Goal: Information Seeking & Learning: Learn about a topic

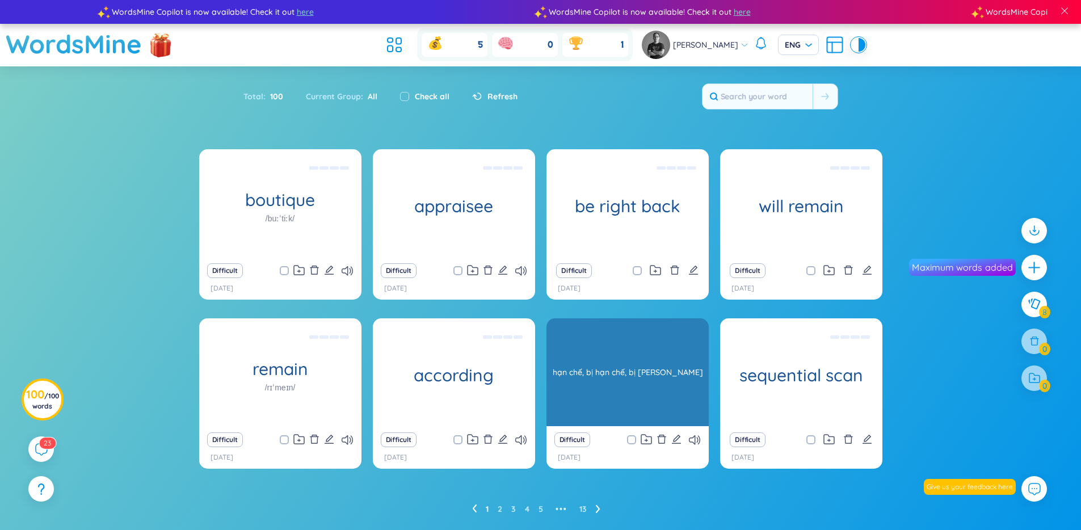
click at [646, 338] on div "hạn chế, bị hạn chế, bị [PERSON_NAME]" at bounding box center [627, 372] width 151 height 102
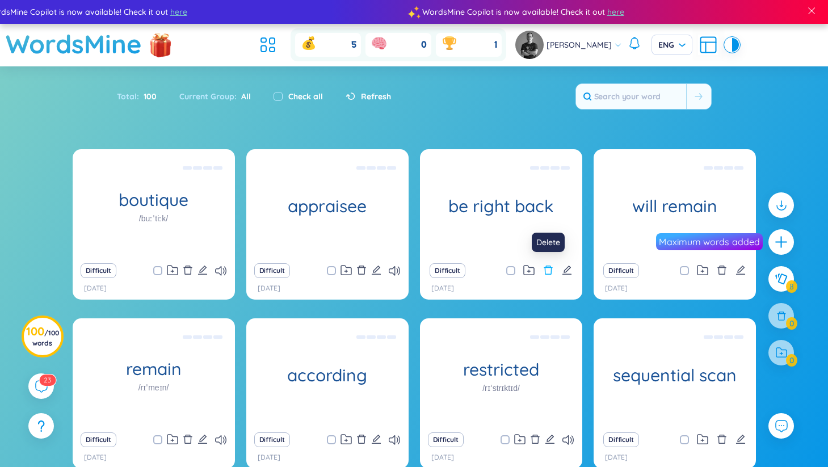
click at [548, 266] on icon "delete" at bounding box center [548, 269] width 9 height 9
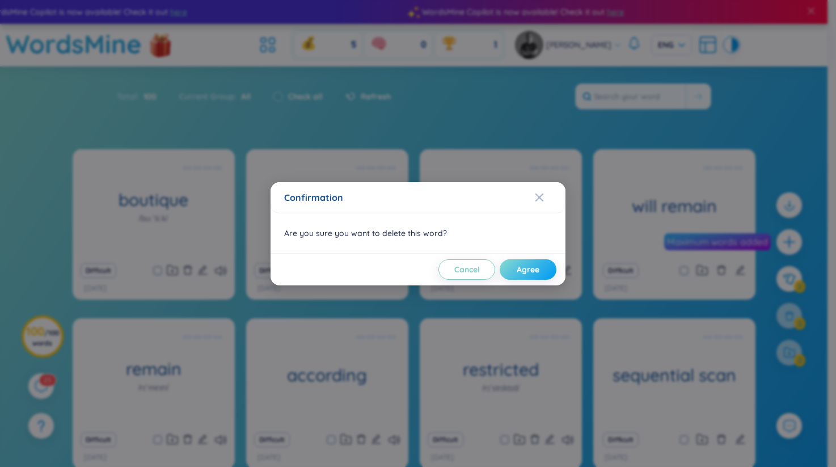
click at [526, 271] on span "Agree" at bounding box center [528, 269] width 23 height 11
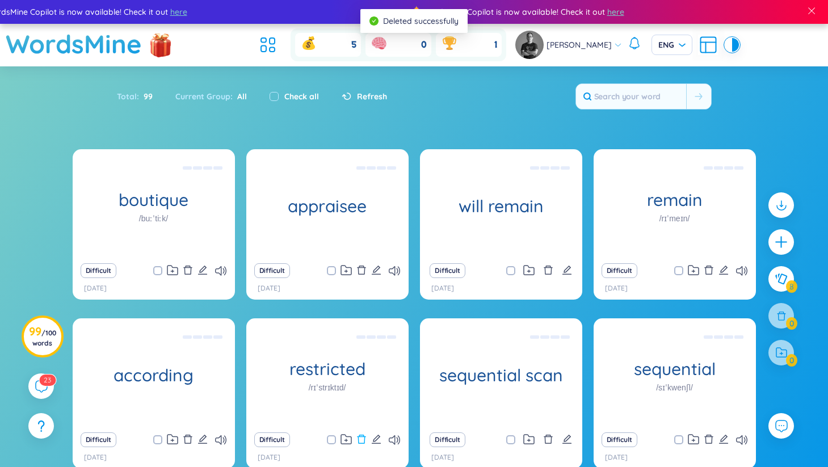
click at [363, 440] on icon "delete" at bounding box center [361, 439] width 10 height 10
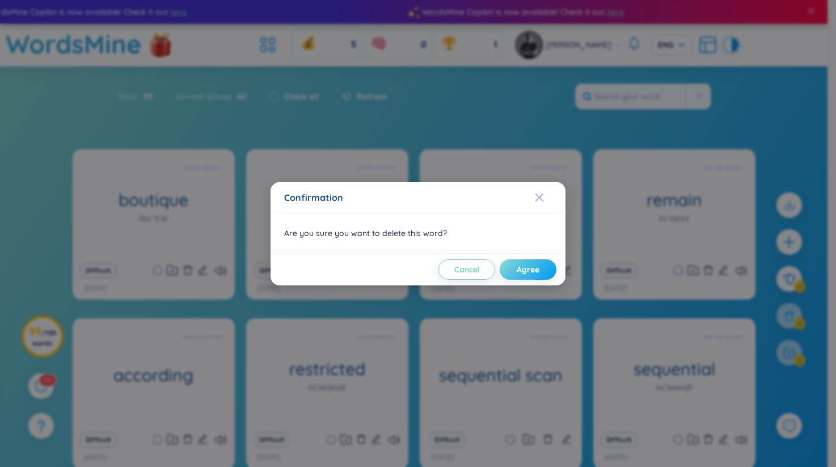
click at [523, 271] on span "Agree" at bounding box center [528, 269] width 23 height 11
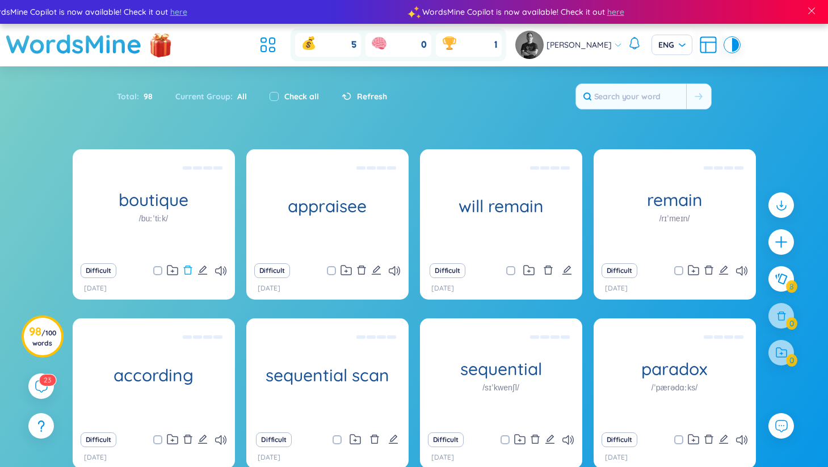
click at [187, 270] on icon "delete" at bounding box center [188, 270] width 10 height 10
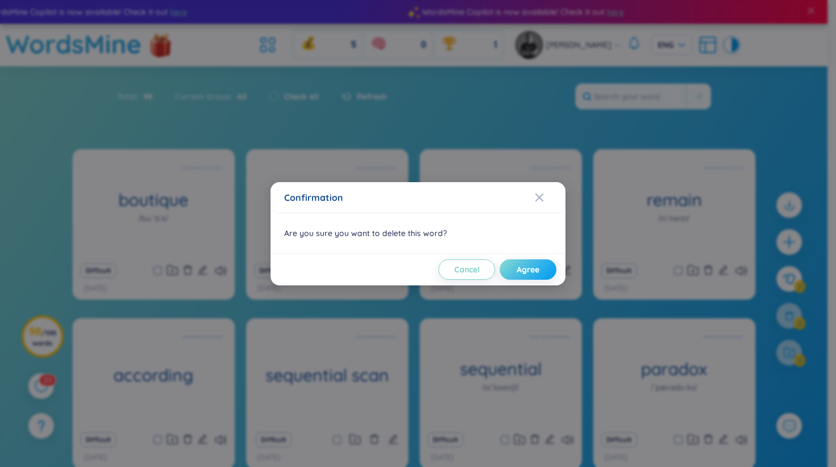
click at [534, 271] on span "Agree" at bounding box center [528, 269] width 23 height 11
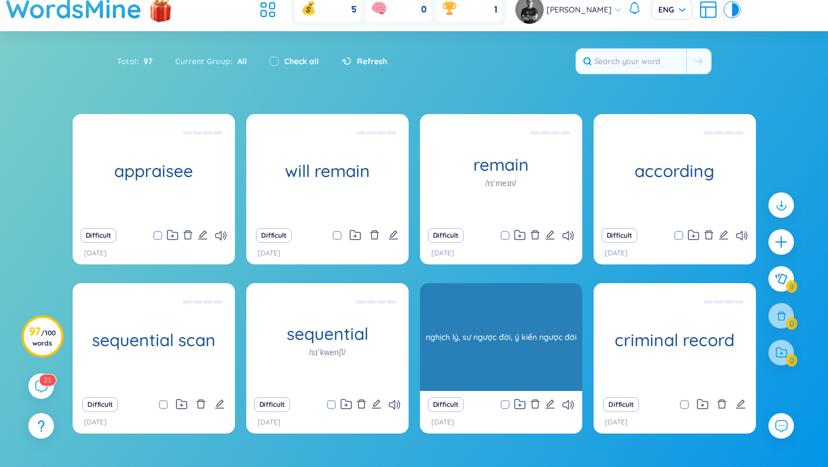
scroll to position [39, 0]
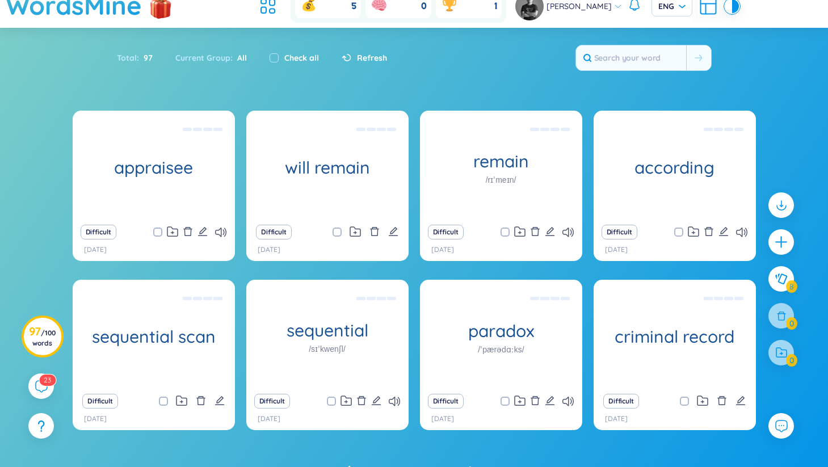
click at [360, 401] on icon "delete" at bounding box center [361, 400] width 10 height 10
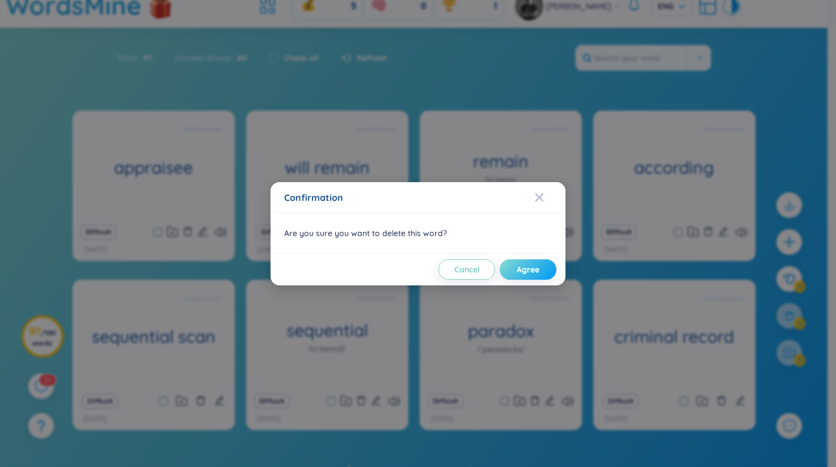
click at [538, 271] on span "Agree" at bounding box center [528, 269] width 23 height 11
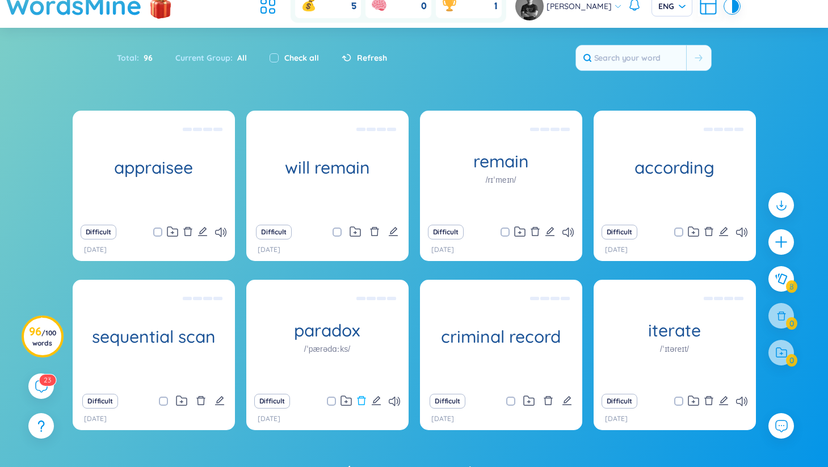
click at [360, 404] on icon "delete" at bounding box center [361, 400] width 9 height 9
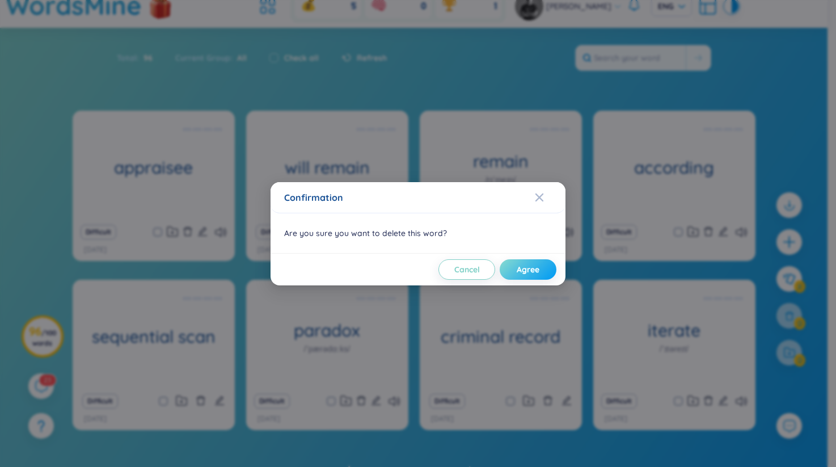
click at [539, 271] on button "Agree" at bounding box center [528, 269] width 57 height 20
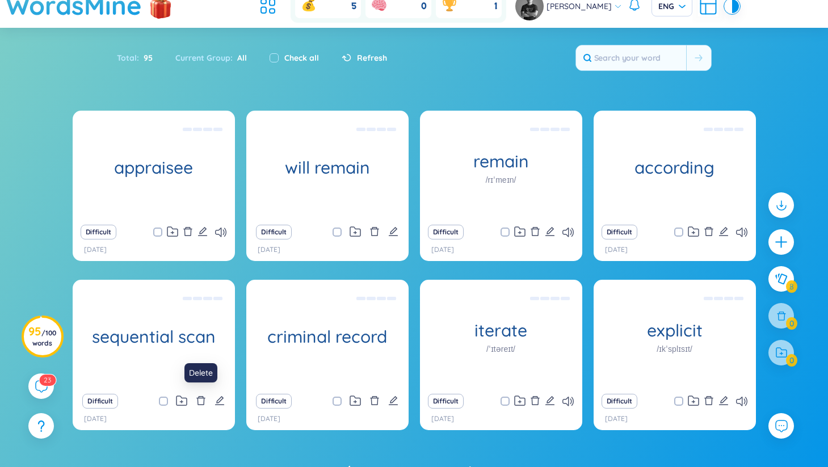
click at [197, 401] on icon "delete" at bounding box center [201, 400] width 10 height 10
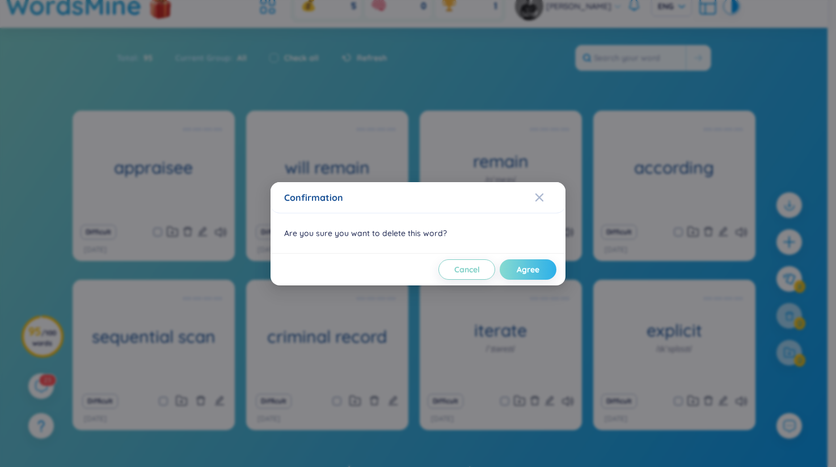
click at [533, 272] on span "Agree" at bounding box center [528, 269] width 23 height 11
click at [541, 272] on button "Agree" at bounding box center [528, 269] width 57 height 20
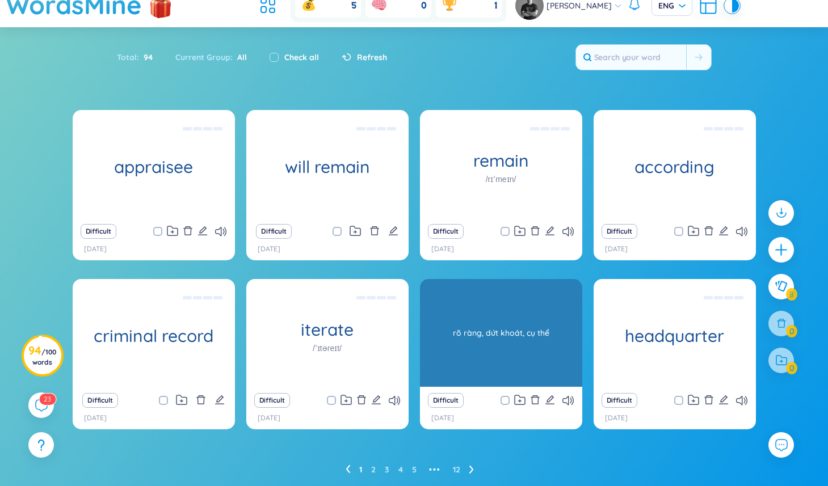
scroll to position [77, 0]
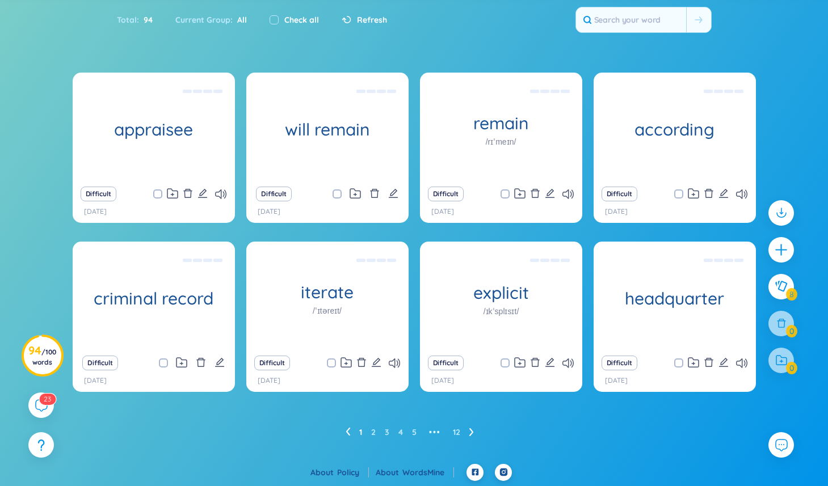
click at [376, 433] on ul "1 2 3 4 5 ••• 12" at bounding box center [413, 432] width 137 height 18
click at [374, 433] on link "2" at bounding box center [373, 432] width 5 height 17
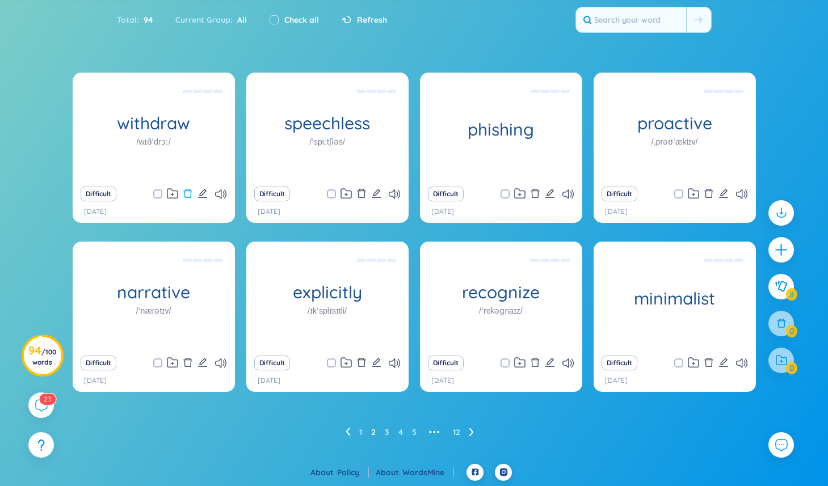
click at [191, 191] on icon "delete" at bounding box center [187, 193] width 9 height 9
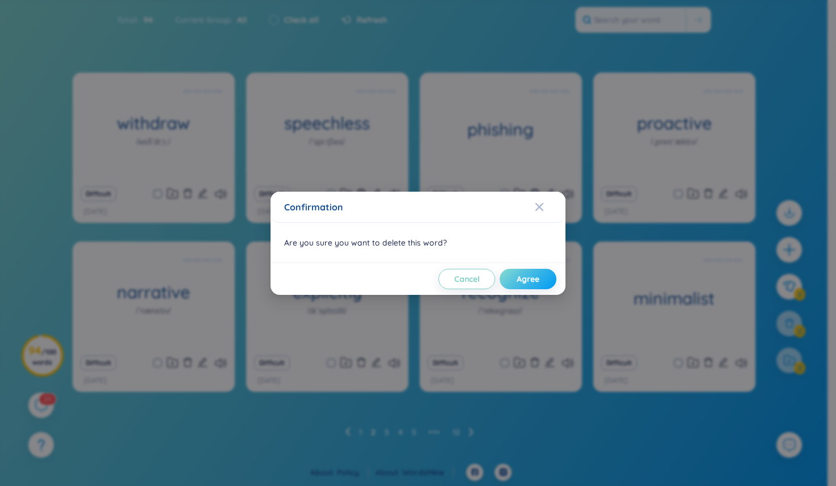
click at [530, 282] on span "Agree" at bounding box center [528, 278] width 23 height 11
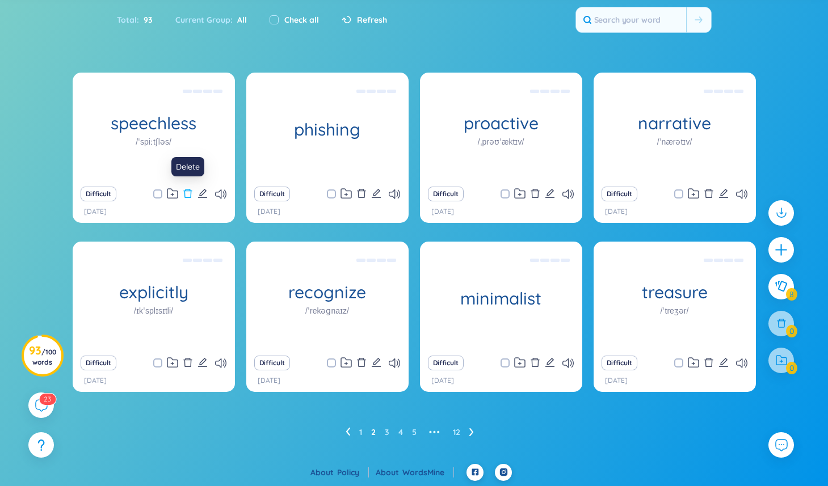
click at [189, 193] on icon "delete" at bounding box center [188, 193] width 10 height 10
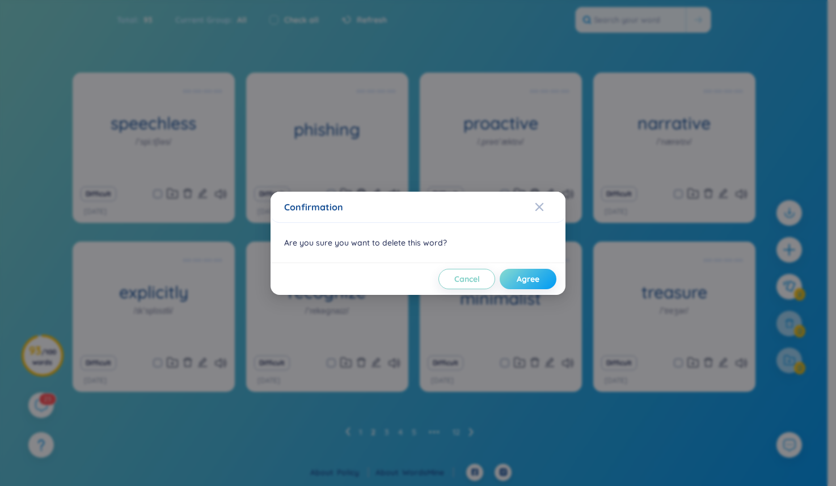
click at [517, 277] on span "Agree" at bounding box center [528, 278] width 23 height 11
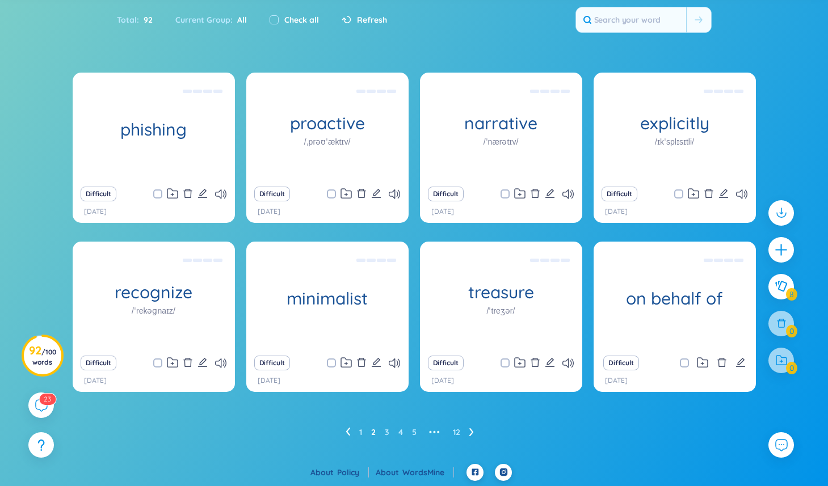
click at [252, 413] on div "phishing lừa đảo Difficult [DATE] proactive /ˌprəʊˈæktɪv/ chủ động Difficult [D…" at bounding box center [414, 257] width 683 height 369
click at [186, 192] on icon "delete" at bounding box center [188, 193] width 10 height 10
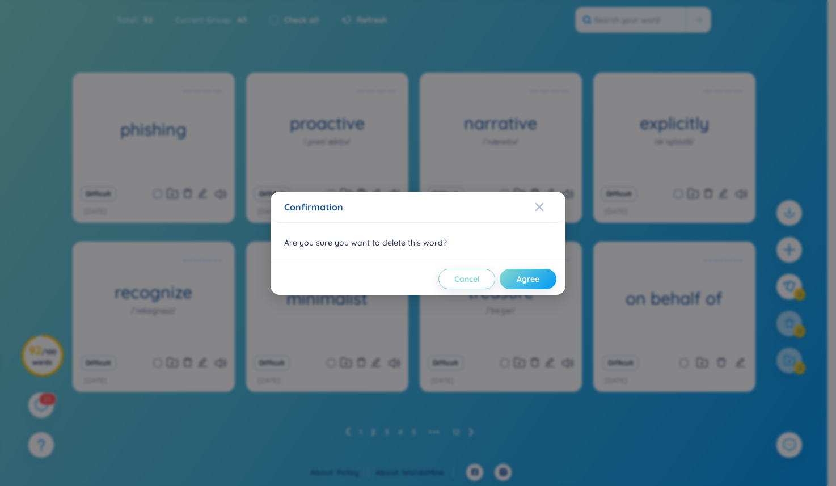
click at [526, 273] on span "Agree" at bounding box center [528, 278] width 23 height 11
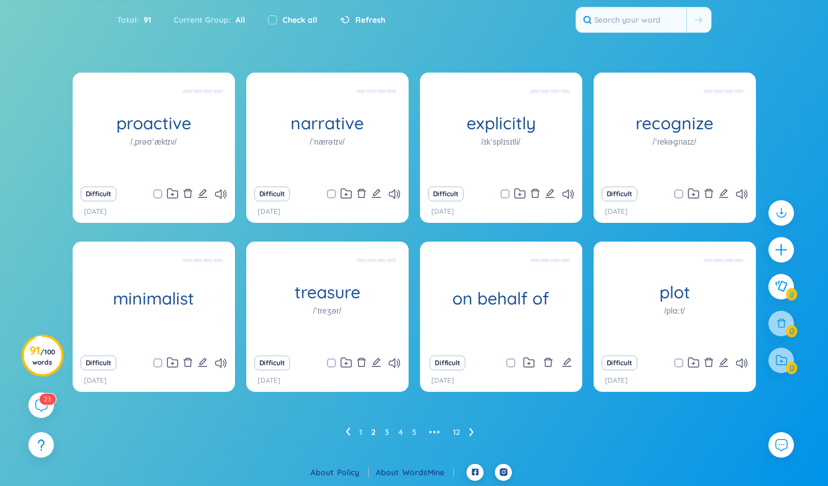
click at [186, 195] on icon "delete" at bounding box center [188, 193] width 10 height 10
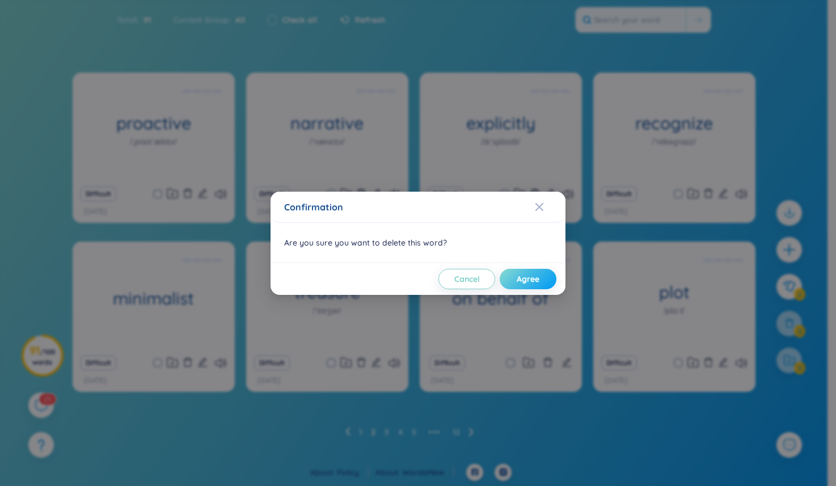
click at [524, 269] on button "Agree" at bounding box center [528, 279] width 57 height 20
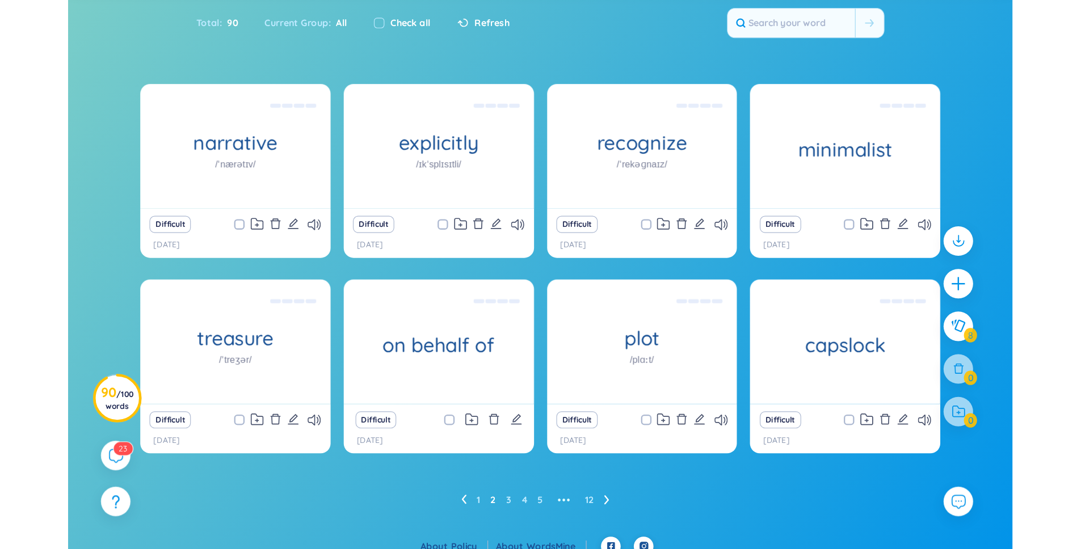
scroll to position [14, 0]
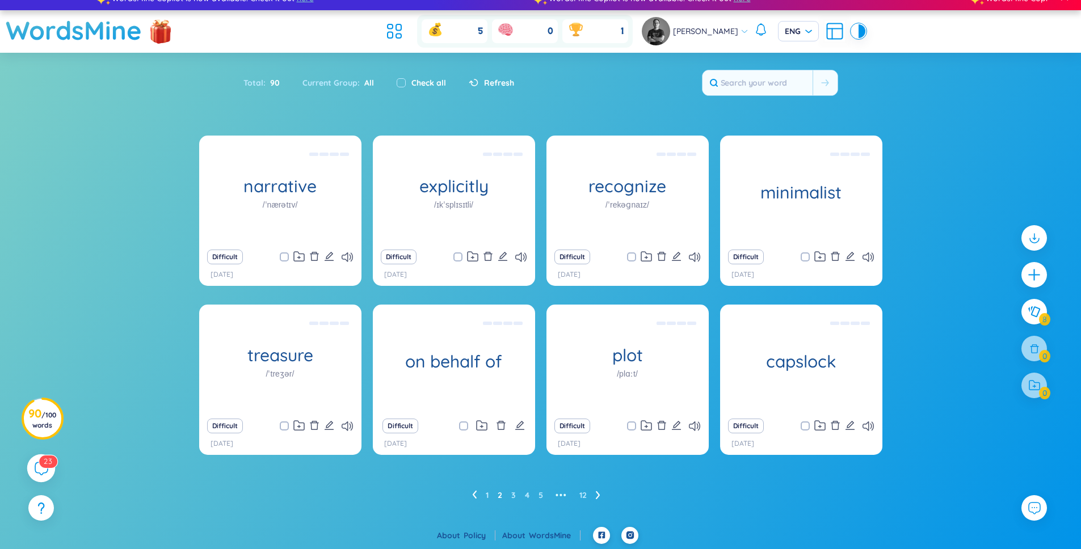
click at [43, 463] on sup "2 3" at bounding box center [48, 461] width 18 height 12
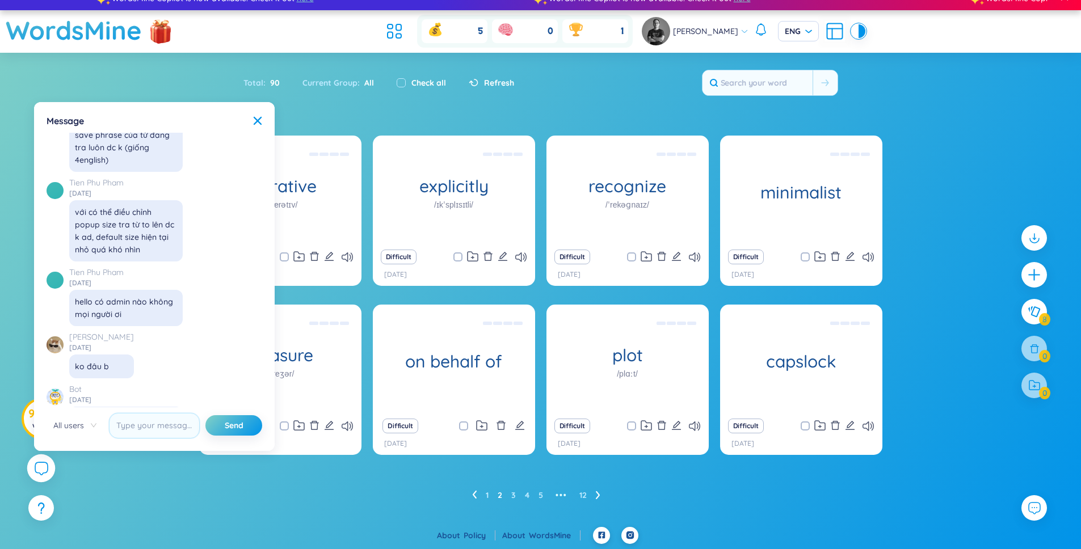
scroll to position [13097, 0]
